Goal: Navigation & Orientation: Find specific page/section

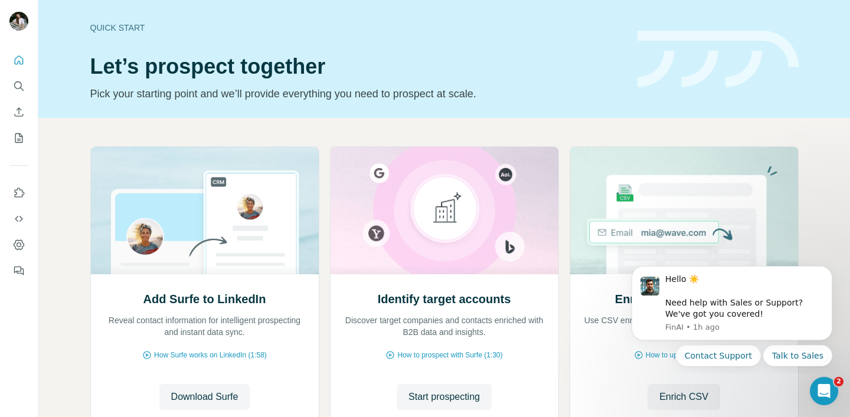
scroll to position [83, 0]
click at [23, 138] on icon "My lists" at bounding box center [19, 138] width 12 height 12
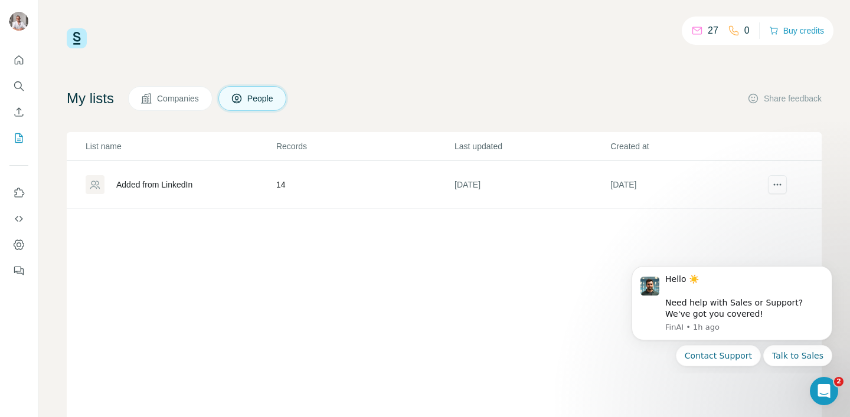
scroll to position [62, 0]
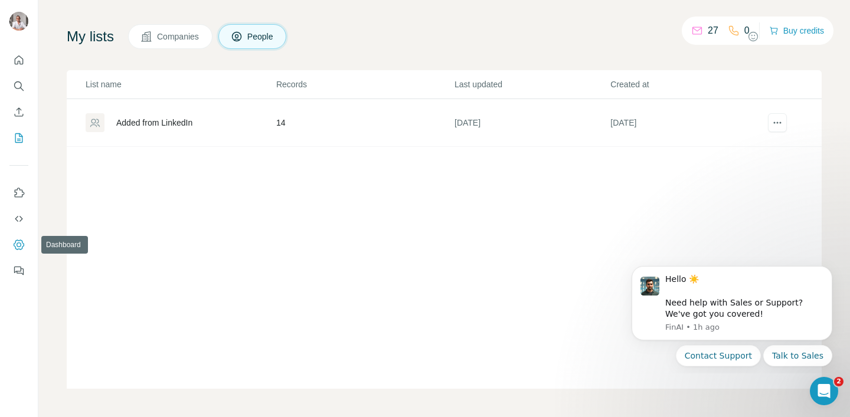
click at [24, 244] on icon "Dashboard" at bounding box center [19, 245] width 12 height 12
